Goal: Task Accomplishment & Management: Use online tool/utility

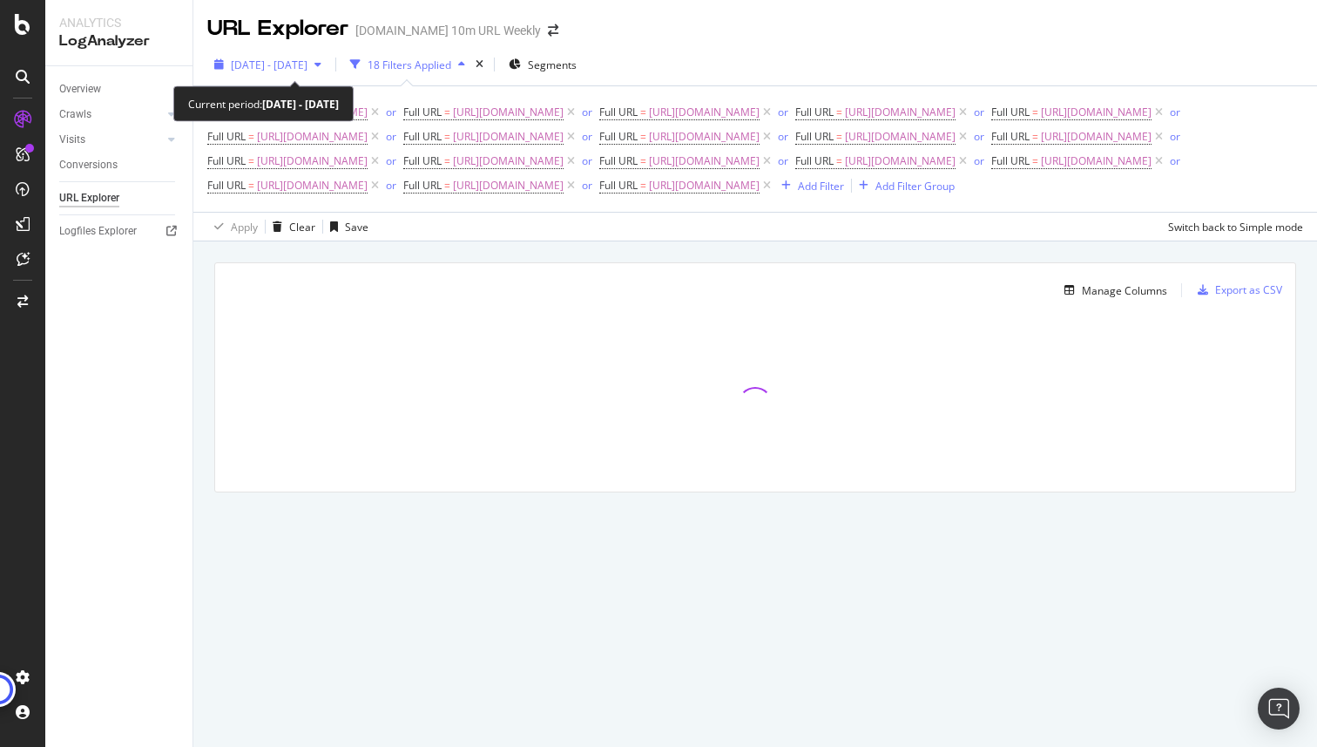
click at [308, 62] on span "[DATE] - [DATE]" at bounding box center [269, 65] width 77 height 15
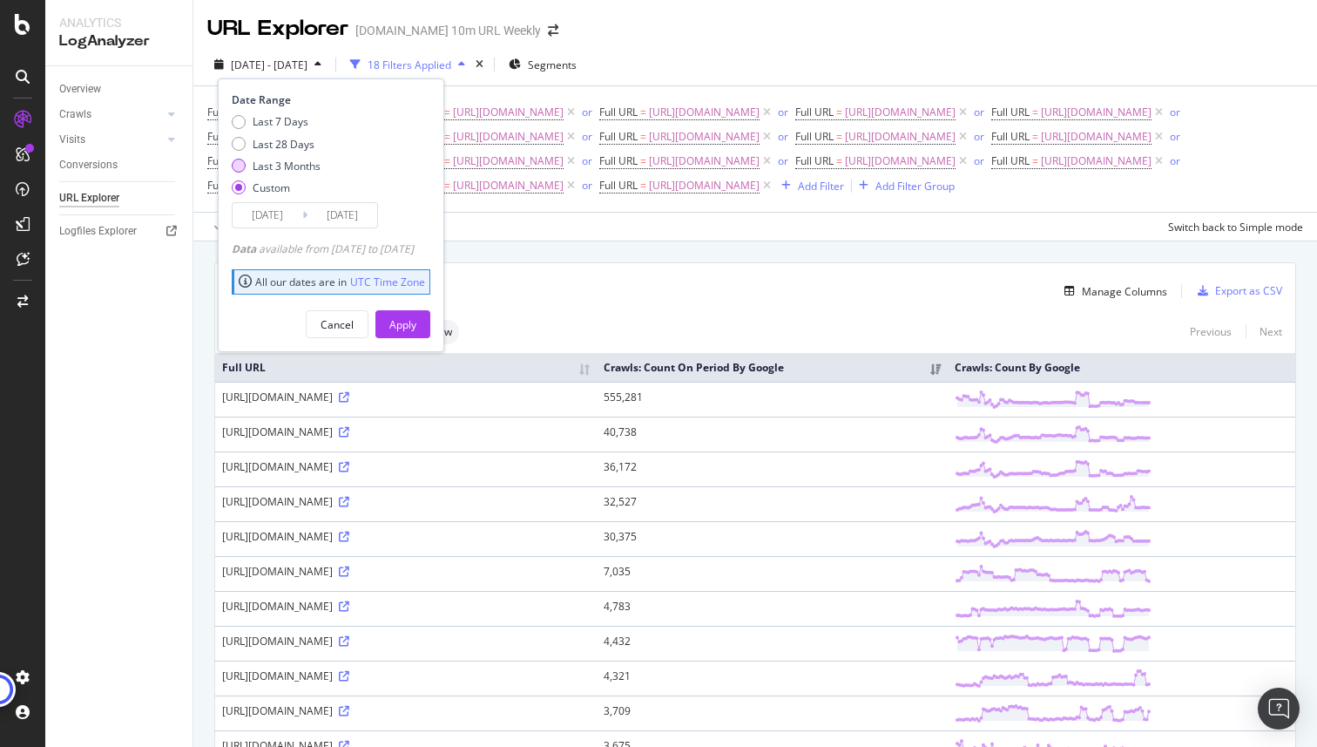
click at [299, 173] on div "Last 3 Months" at bounding box center [287, 166] width 68 height 15
type input "[DATE]"
click at [416, 312] on div "Apply" at bounding box center [402, 324] width 27 height 26
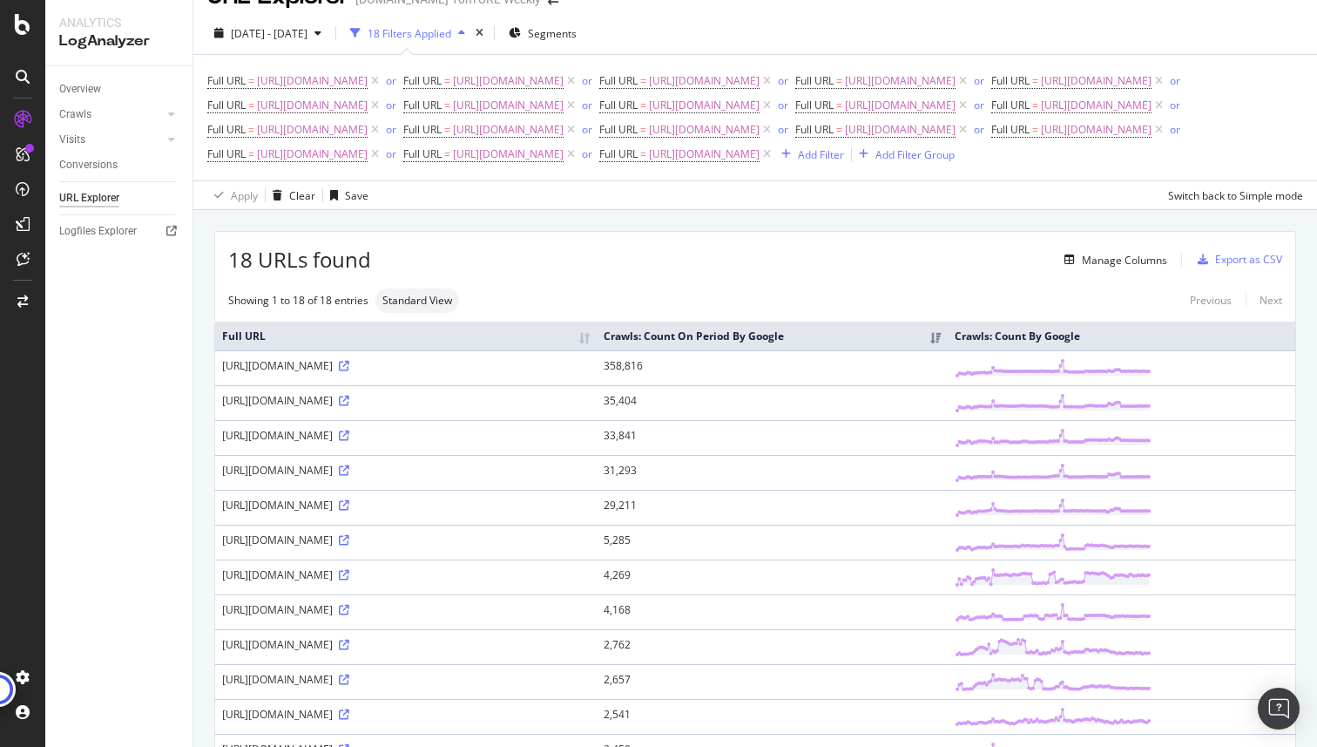
scroll to position [22, 0]
